Goal: Find specific page/section

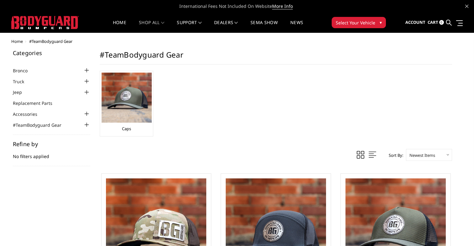
click at [380, 21] on span "▾" at bounding box center [380, 22] width 2 height 7
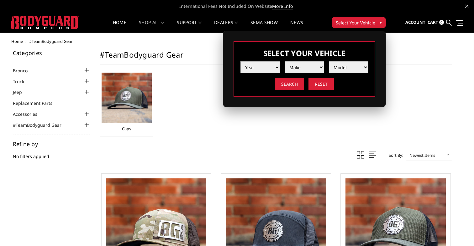
select select "yr_2020"
select select "mk_toyota"
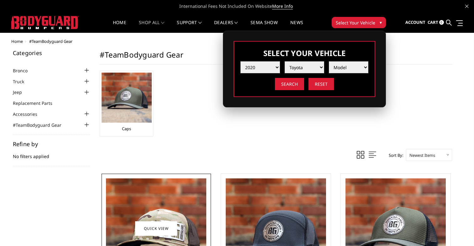
select select "md_tacoma"
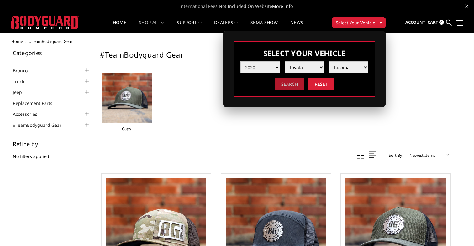
click at [292, 84] on input "Search" at bounding box center [289, 84] width 29 height 12
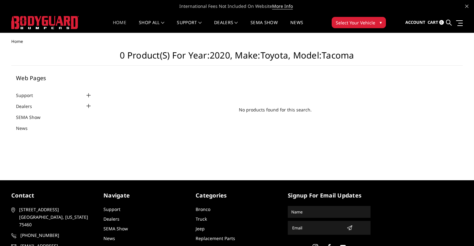
click at [117, 21] on link "Home" at bounding box center [119, 26] width 13 height 12
